Goal: Task Accomplishment & Management: Manage account settings

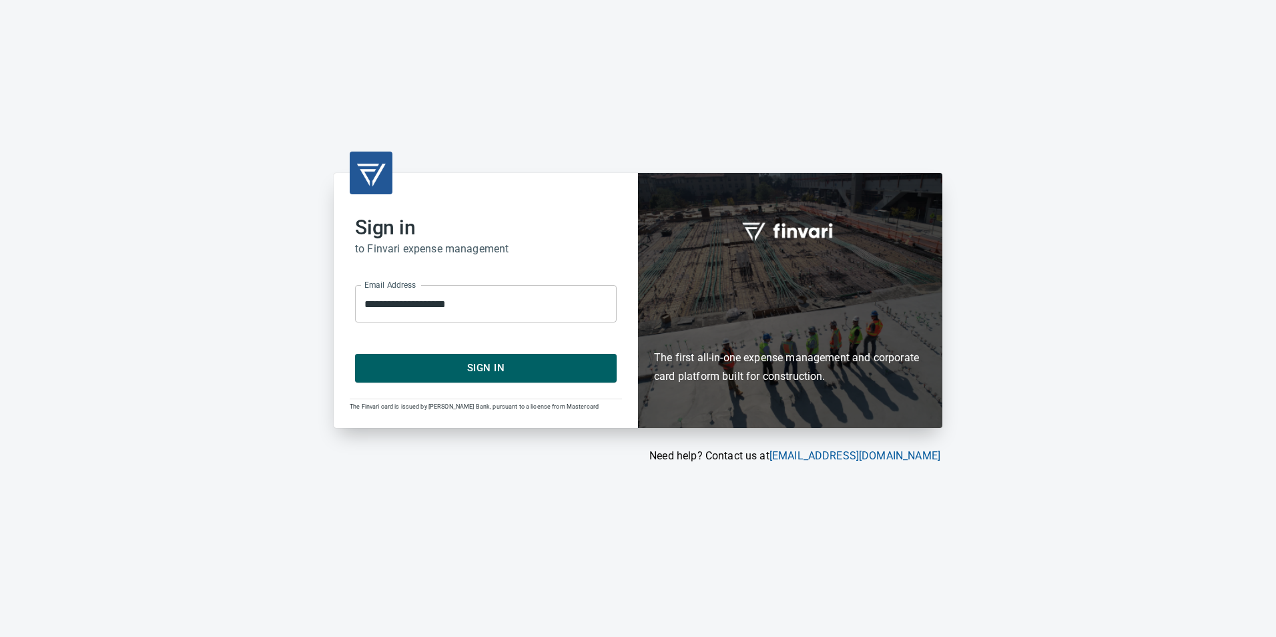
click at [439, 369] on span "Sign In" at bounding box center [486, 367] width 232 height 17
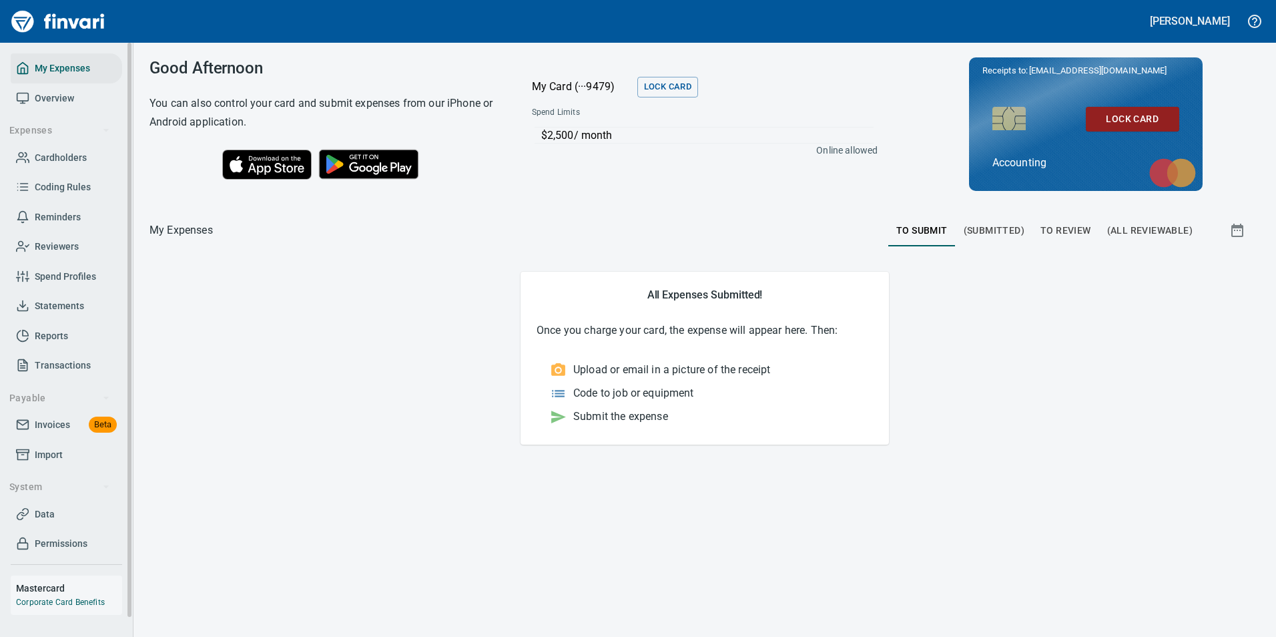
click at [56, 163] on span "Cardholders" at bounding box center [61, 157] width 52 height 17
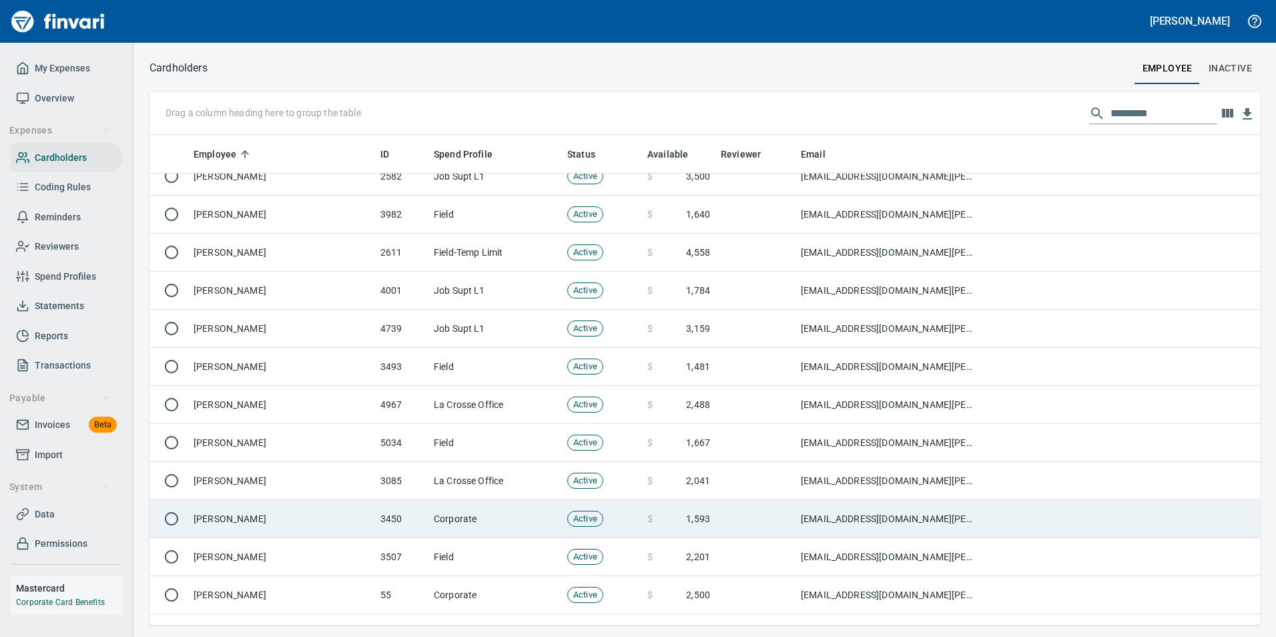
scroll to position [6539, 0]
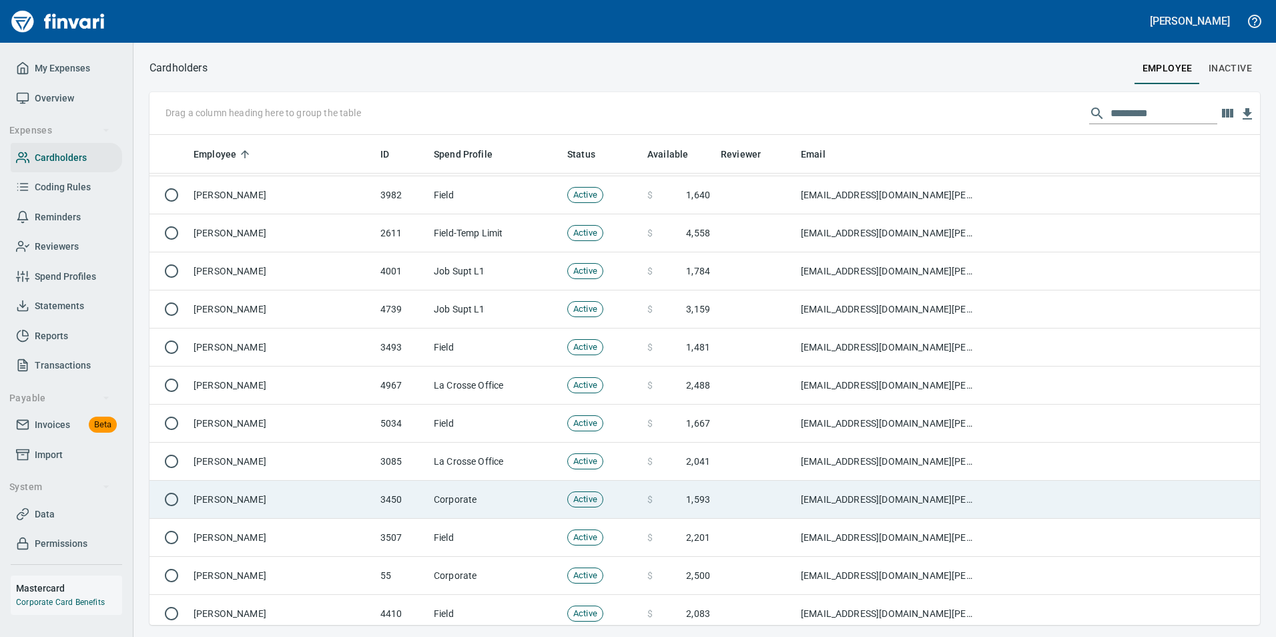
click at [243, 500] on td "[PERSON_NAME]" at bounding box center [281, 499] width 187 height 38
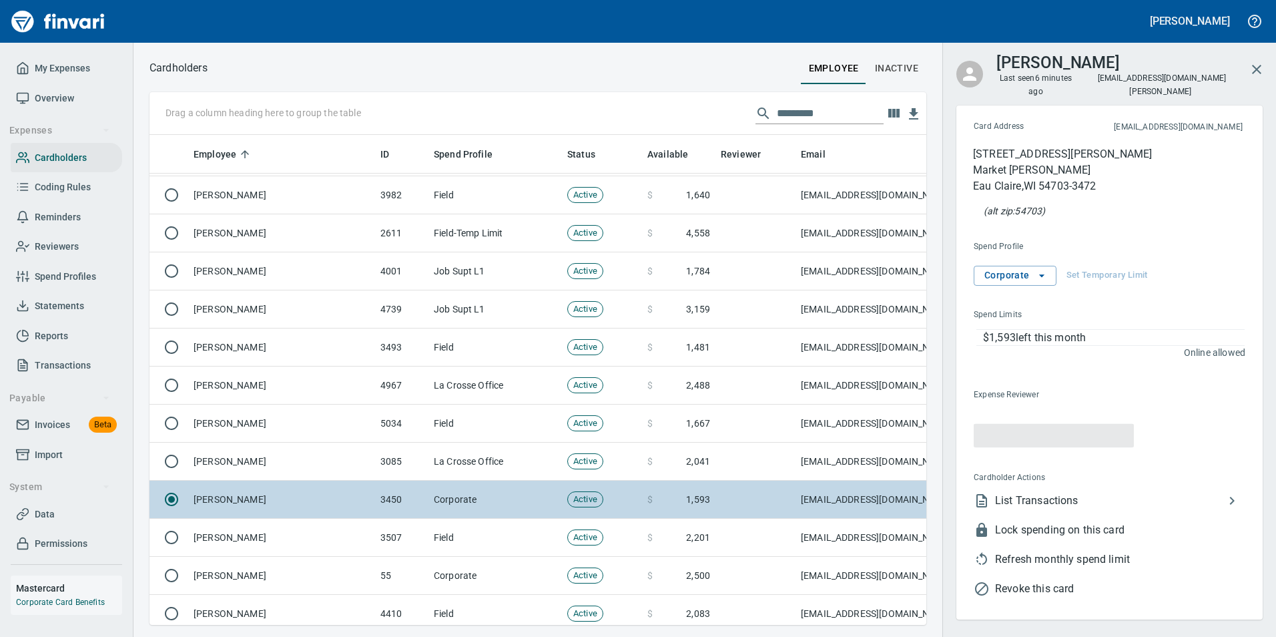
scroll to position [470, 757]
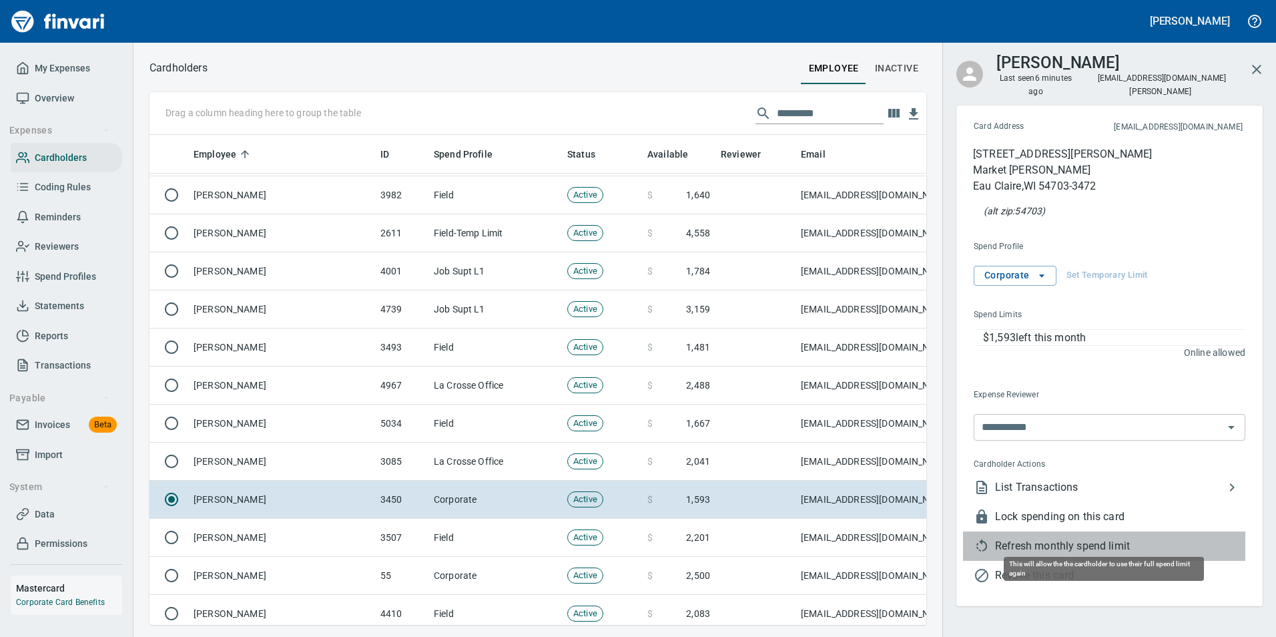
click at [1065, 538] on span "Refresh monthly spend limit" at bounding box center [1120, 546] width 250 height 16
